Goal: Task Accomplishment & Management: Manage account settings

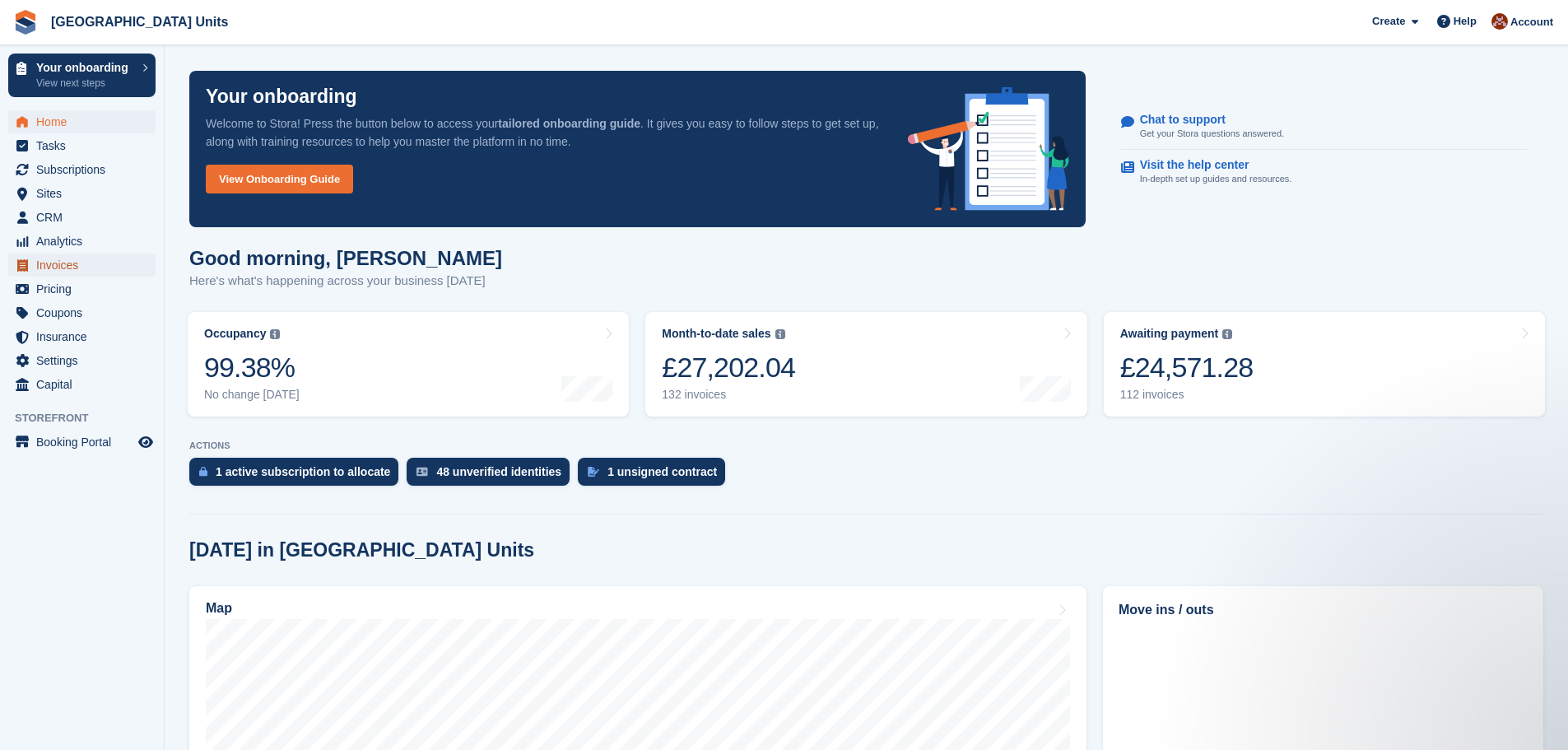
click at [68, 260] on span "Invoices" at bounding box center [85, 266] width 99 height 23
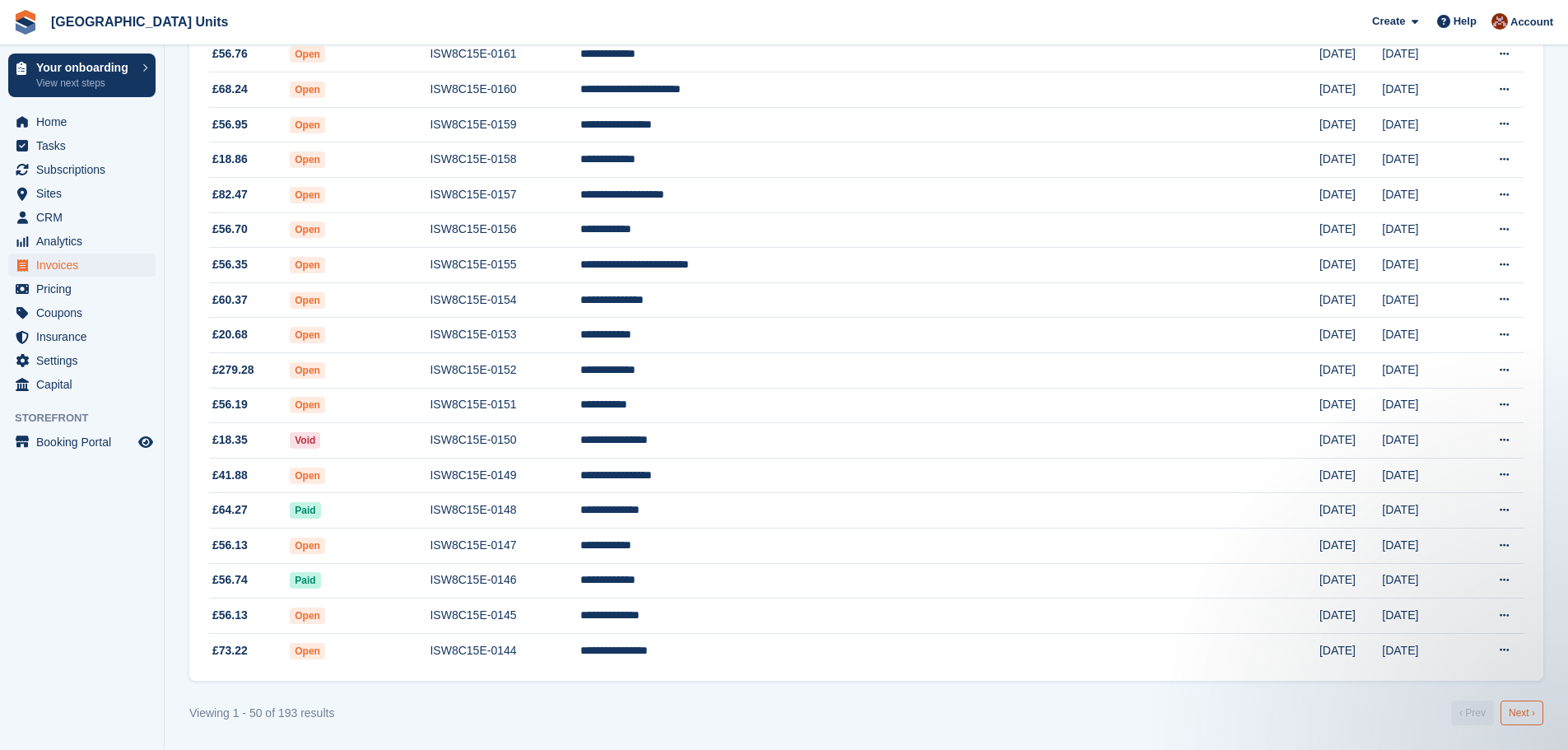
click at [1533, 719] on link "Next ›" at bounding box center [1521, 712] width 43 height 24
